Goal: Information Seeking & Learning: Understand process/instructions

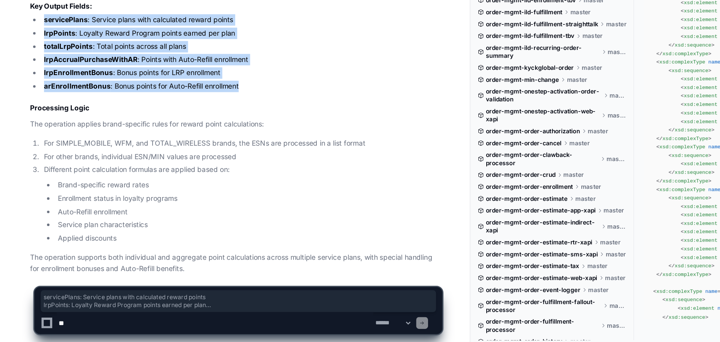
scroll to position [1967, 0]
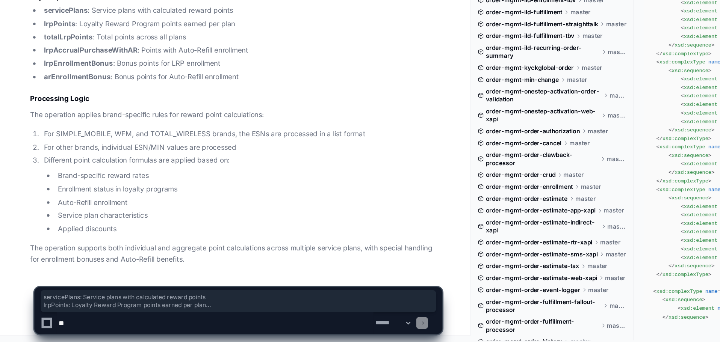
click at [166, 324] on textarea at bounding box center [167, 327] width 240 height 17
paste textarea "**********"
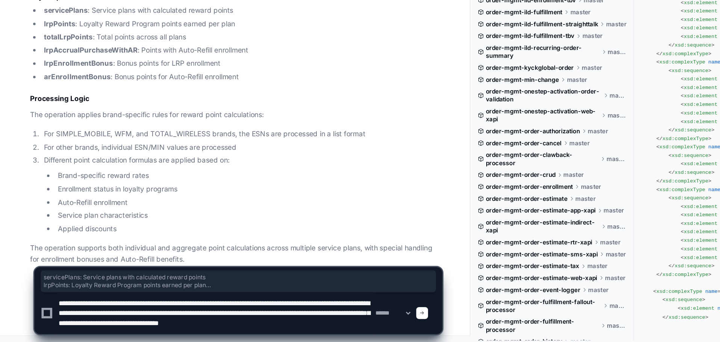
scroll to position [2, 0]
type textarea "**********"
click at [325, 319] on span at bounding box center [324, 320] width 4 height 4
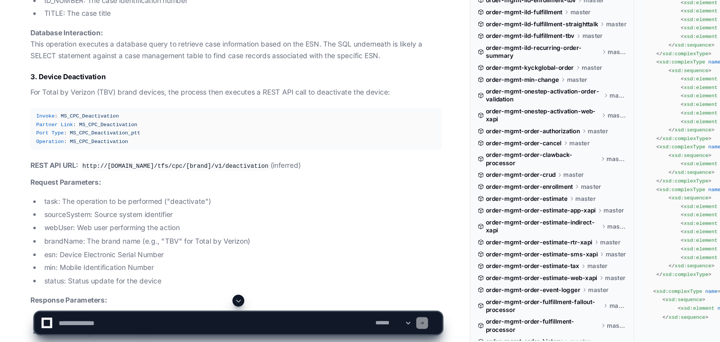
scroll to position [3324, 0]
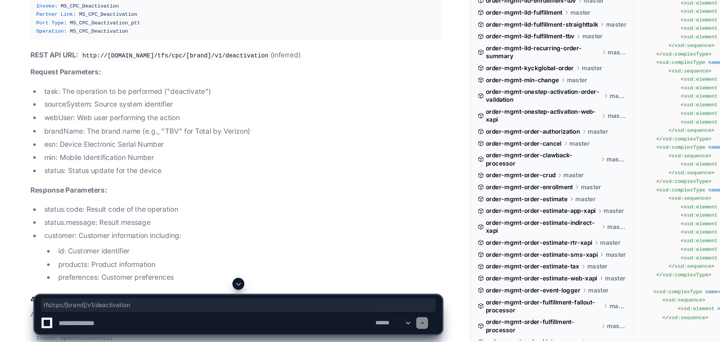
drag, startPoint x: 153, startPoint y: 121, endPoint x: 230, endPoint y: 124, distance: 77.1
click at [209, 124] on code "http://[DOMAIN_NAME]/tfs/cpc/[brand]/v1/deactivation" at bounding box center [137, 125] width 144 height 7
copy code "tfs/cpc/[brand]/v1/deactivation"
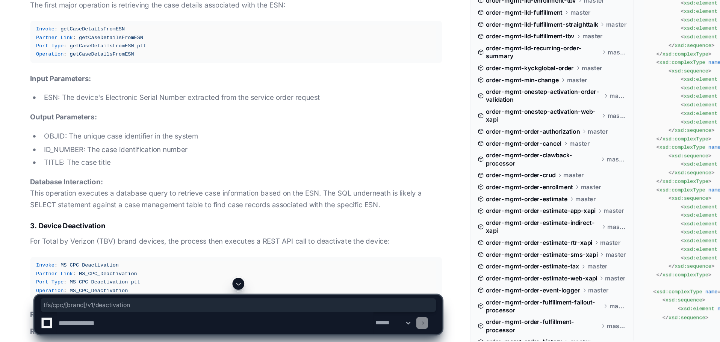
scroll to position [3127, 0]
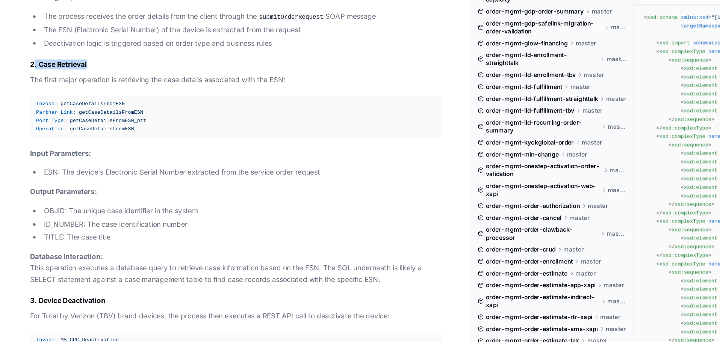
drag, startPoint x: 71, startPoint y: 72, endPoint x: 31, endPoint y: 71, distance: 40.6
click at [31, 72] on h3 "2. Case Retrieval" at bounding box center [183, 76] width 312 height 8
copy h3 ". Case Retrieval"
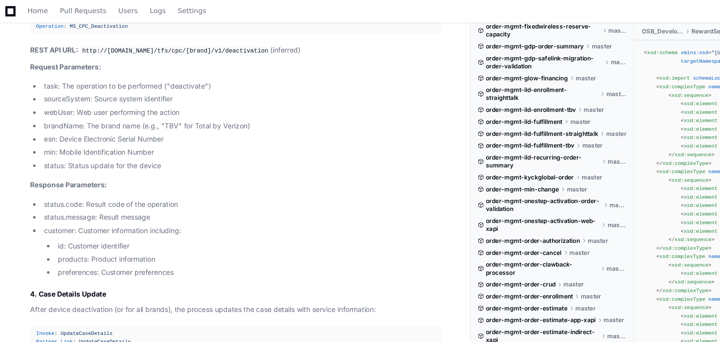
scroll to position [3354, 0]
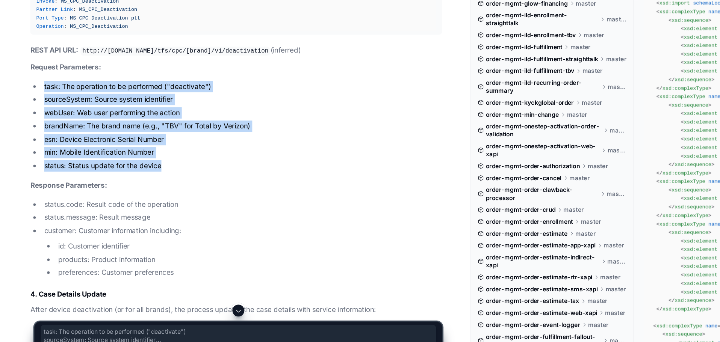
drag, startPoint x: 128, startPoint y: 180, endPoint x: 38, endPoint y: 117, distance: 109.8
click at [38, 118] on ul "task: The operation to be performed ("deactivate") sourceSystem: Source system …" at bounding box center [183, 152] width 312 height 69
copy ul "task: The operation to be performed ("deactivate") sourceSystem: Source system …"
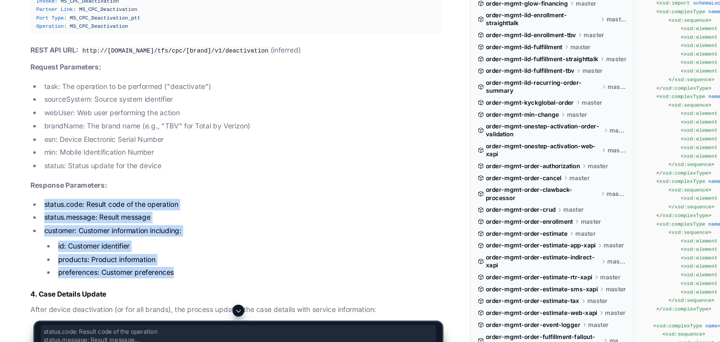
drag, startPoint x: 138, startPoint y: 262, endPoint x: 37, endPoint y: 206, distance: 115.6
click at [37, 207] on ul "status.code: Result code of the operation status.message: Result message custom…" at bounding box center [183, 237] width 312 height 61
copy ul "status.code: Result code of the operation status.message: Result message custom…"
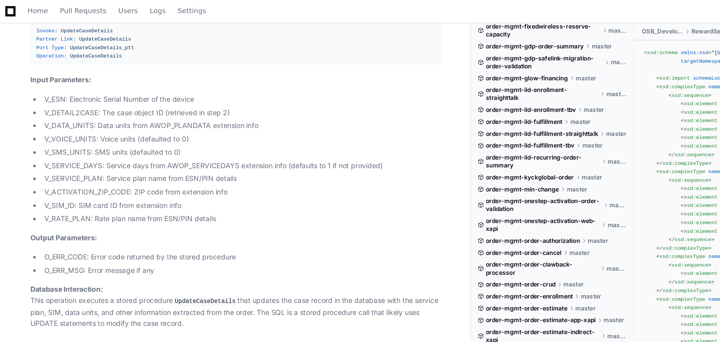
scroll to position [3583, 0]
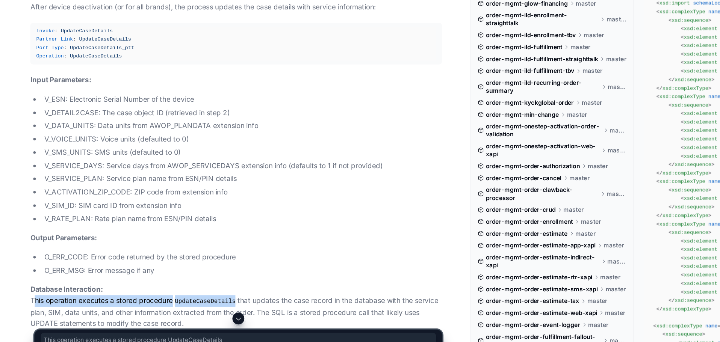
drag, startPoint x: 26, startPoint y: 282, endPoint x: 180, endPoint y: 281, distance: 153.7
click at [180, 281] on div "Updating progress Reflecting on learnings so far End-to-End Flow and Business R…" at bounding box center [175, 124] width 327 height 1360
copy p "This operation executes a stored procedure UpdateCaseDetails"
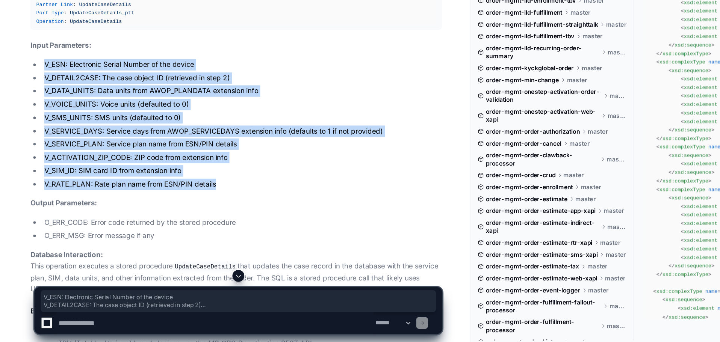
drag, startPoint x: 171, startPoint y: 220, endPoint x: 28, endPoint y: 128, distance: 169.9
click at [28, 128] on ul "V_ESN: Electronic Serial Number of the device V_DETAIL2CASE: The case object ID…" at bounding box center [183, 177] width 312 height 99
copy ul "V_ESN: Electronic Serial Number of the device V_DETAIL2CASE: The case object ID…"
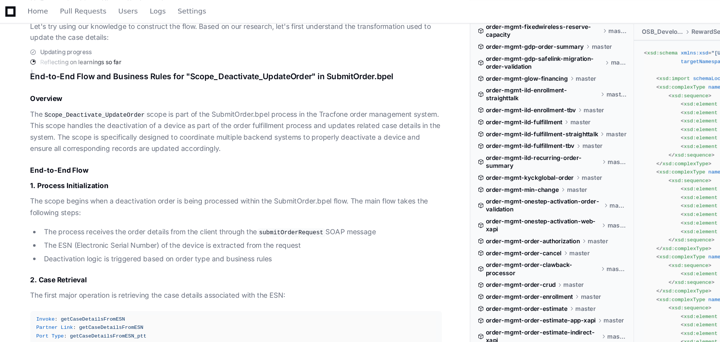
scroll to position [2985, 0]
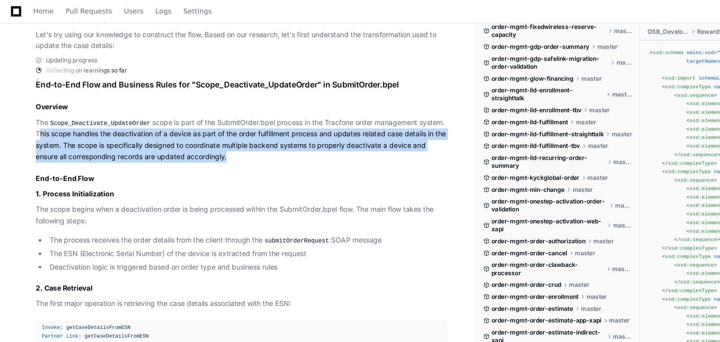
drag, startPoint x: 171, startPoint y: 117, endPoint x: 0, endPoint y: 101, distance: 172.1
copy p "This scope handles the deactivation of a device as part of the order fulfillmen…"
